Goal: Navigation & Orientation: Find specific page/section

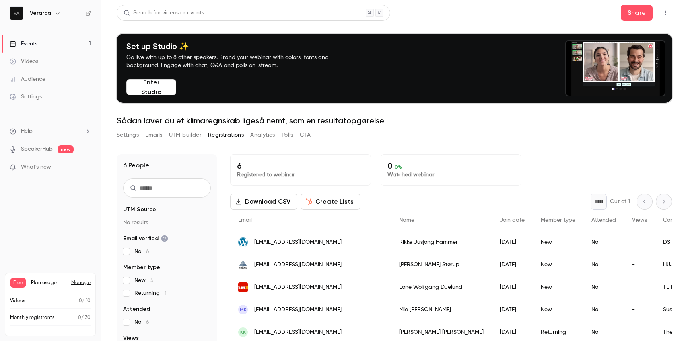
scroll to position [79, 0]
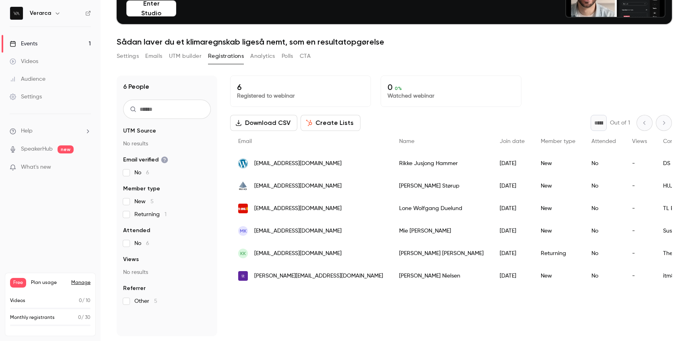
click at [45, 43] on link "Events 1" at bounding box center [50, 44] width 101 height 18
